Goal: Find specific page/section: Find specific page/section

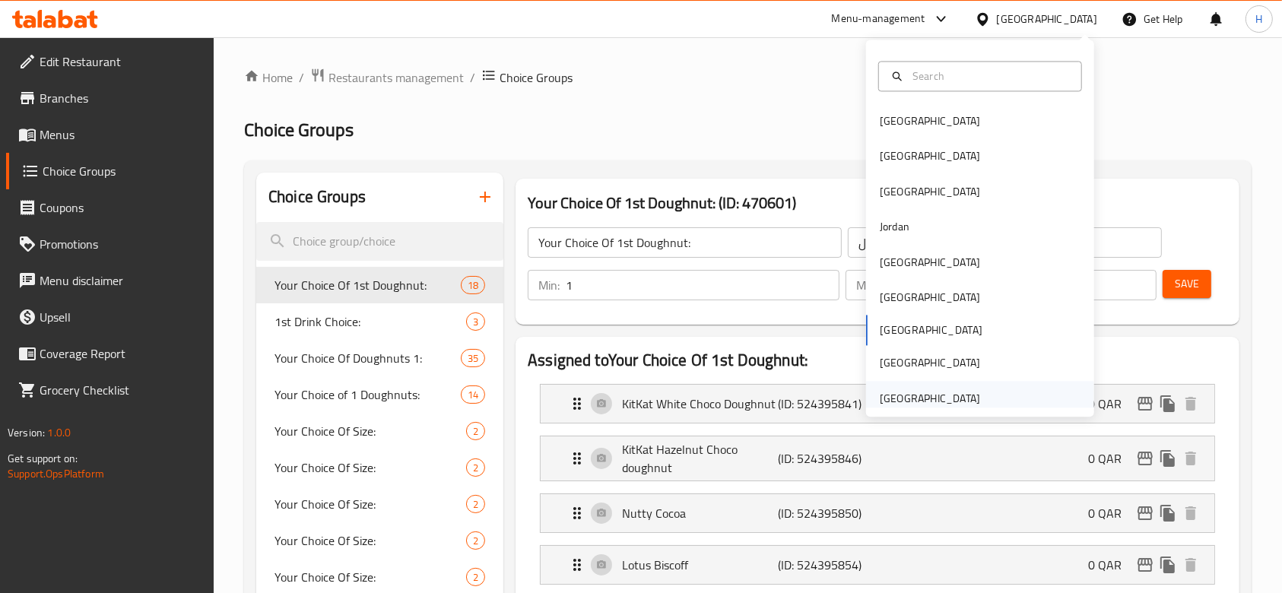
click at [934, 395] on div "[GEOGRAPHIC_DATA]" at bounding box center [930, 398] width 100 height 17
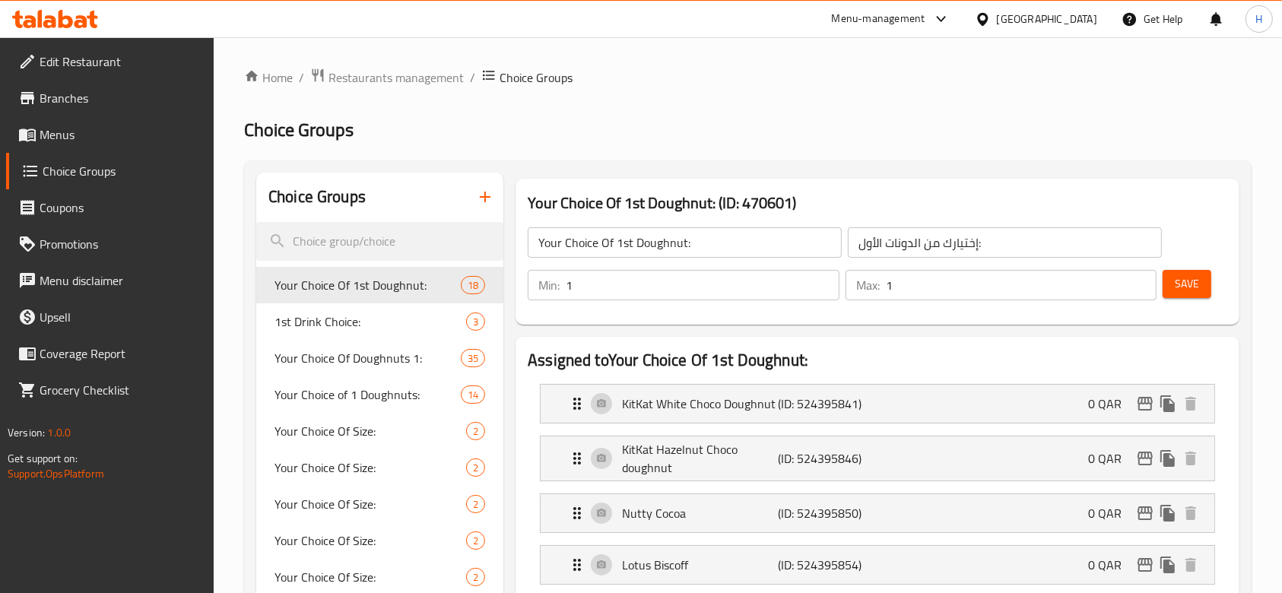
click at [997, 14] on div at bounding box center [986, 19] width 22 height 17
click at [1081, 16] on div "Qatar" at bounding box center [1047, 19] width 100 height 17
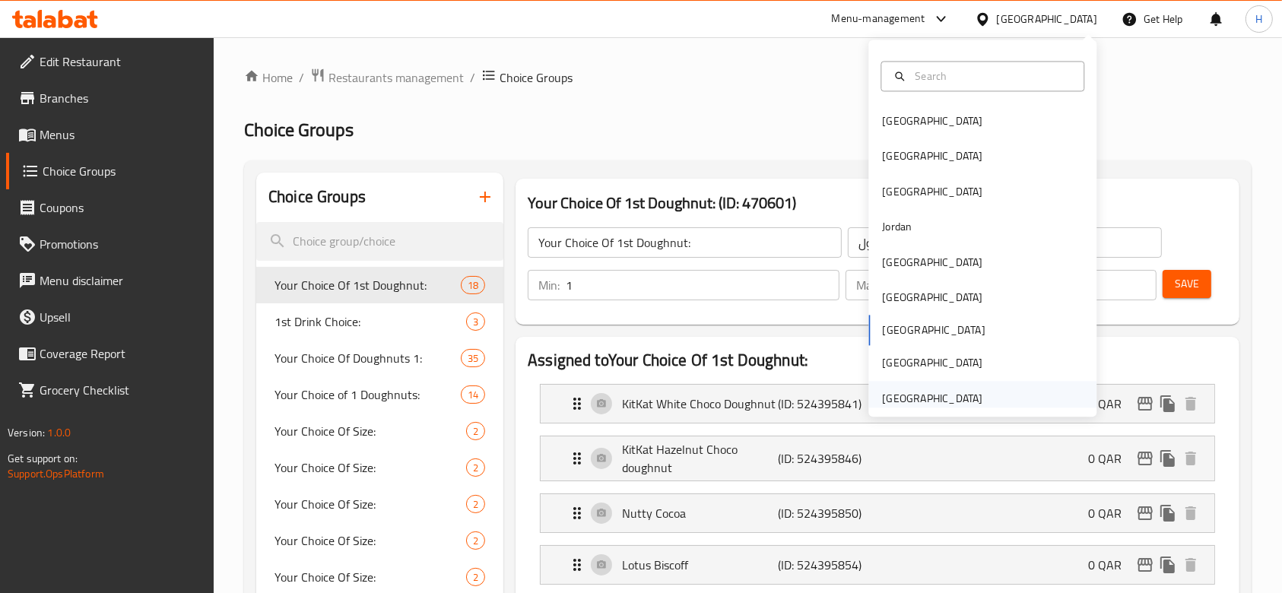
click at [938, 386] on div "[GEOGRAPHIC_DATA]" at bounding box center [932, 398] width 125 height 35
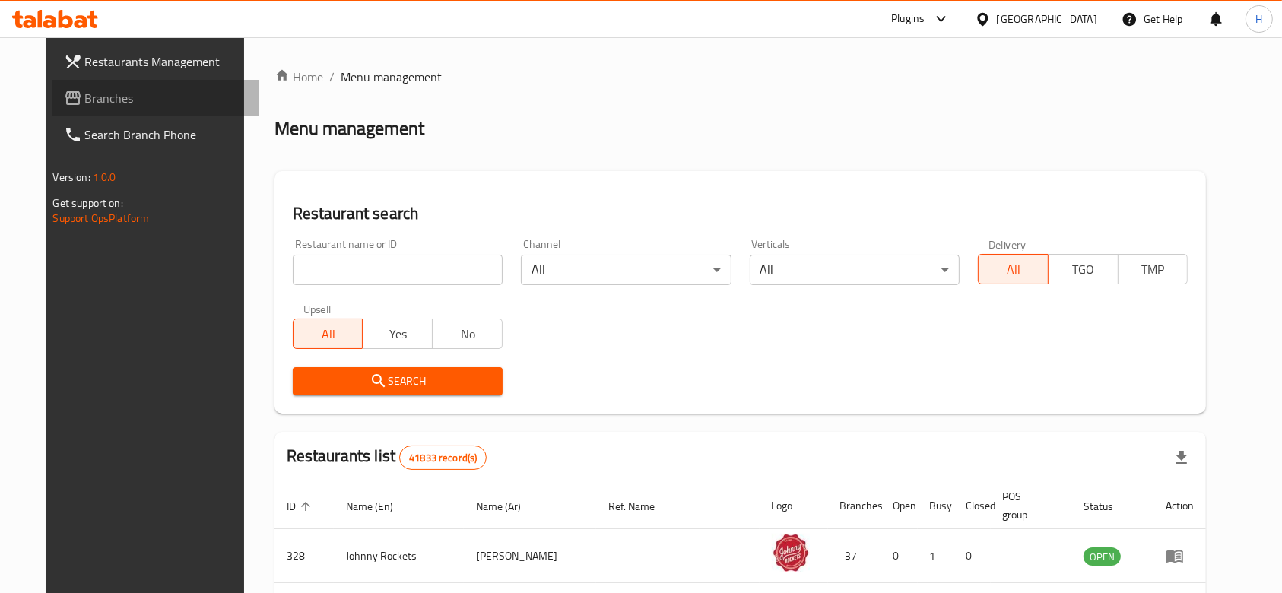
click at [85, 97] on span "Branches" at bounding box center [166, 98] width 163 height 18
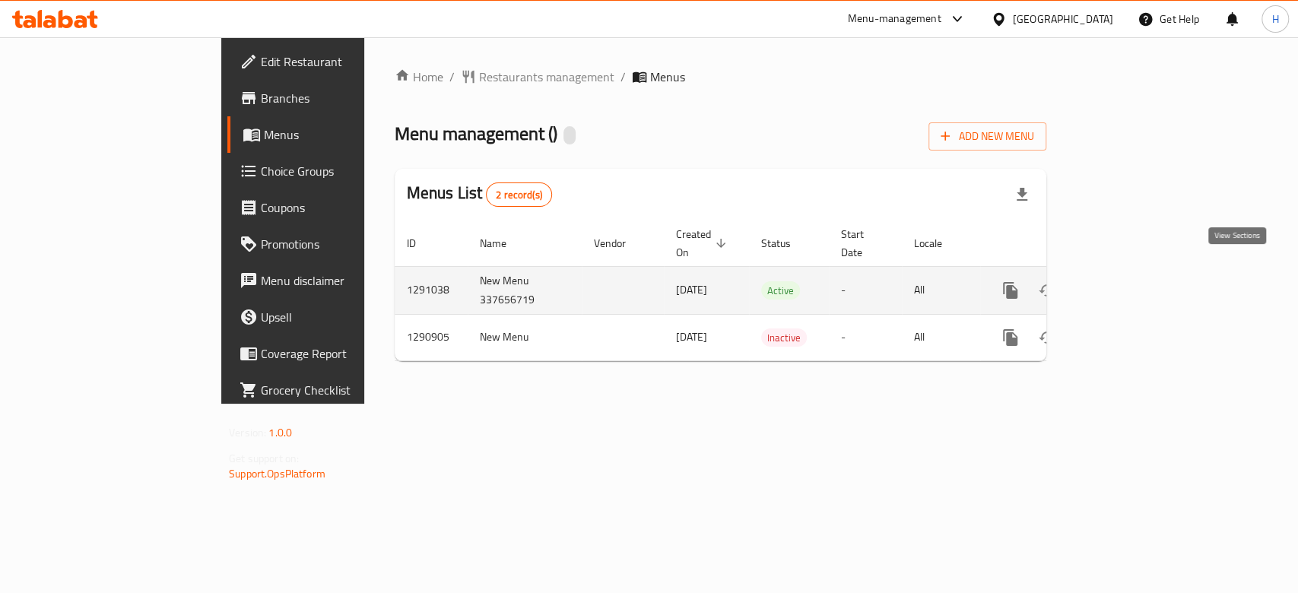
click at [1130, 281] on icon "enhanced table" at bounding box center [1120, 290] width 18 height 18
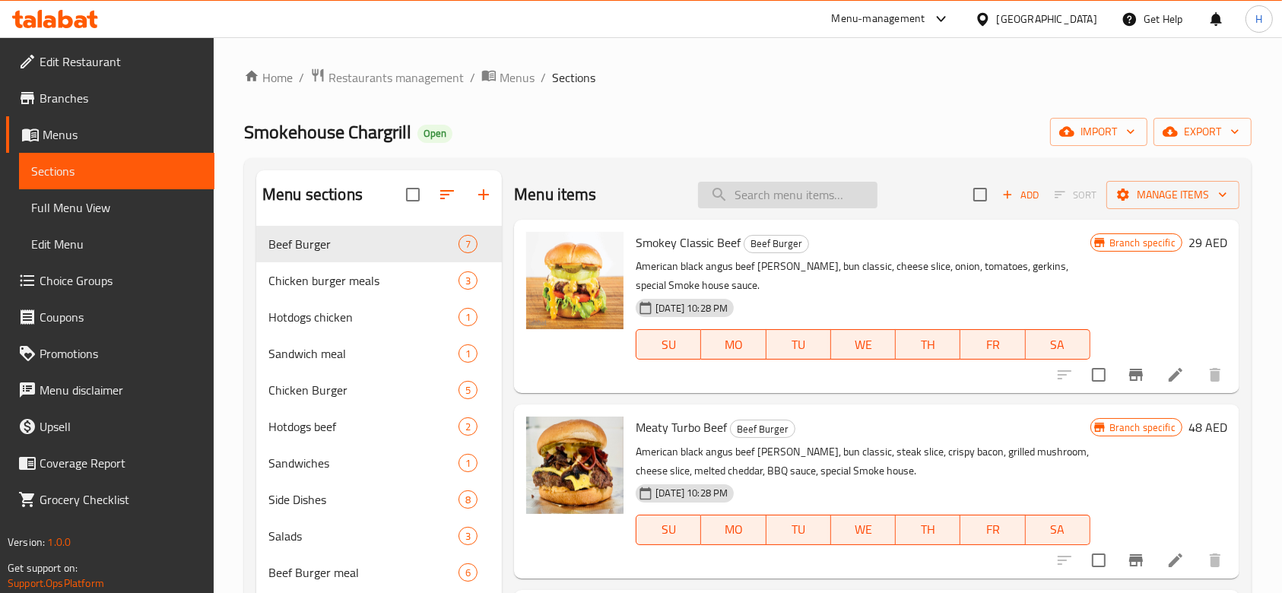
click at [729, 198] on input "search" at bounding box center [788, 195] width 180 height 27
paste input "Water Melon"
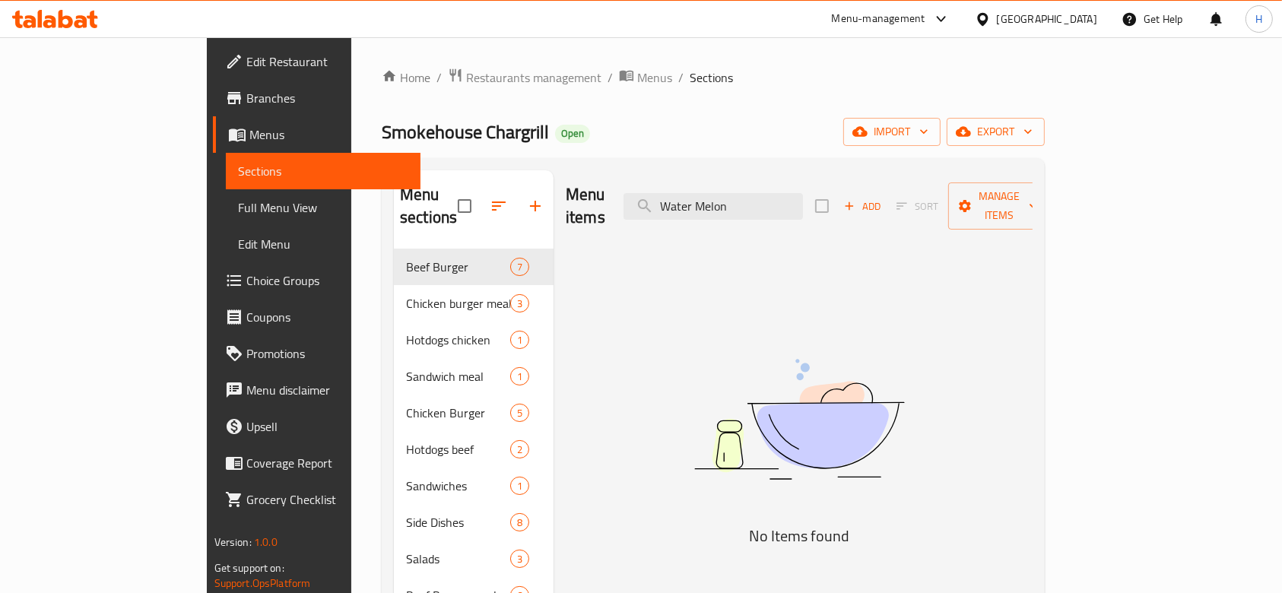
type input "Water Melon"
